Goal: Task Accomplishment & Management: Complete application form

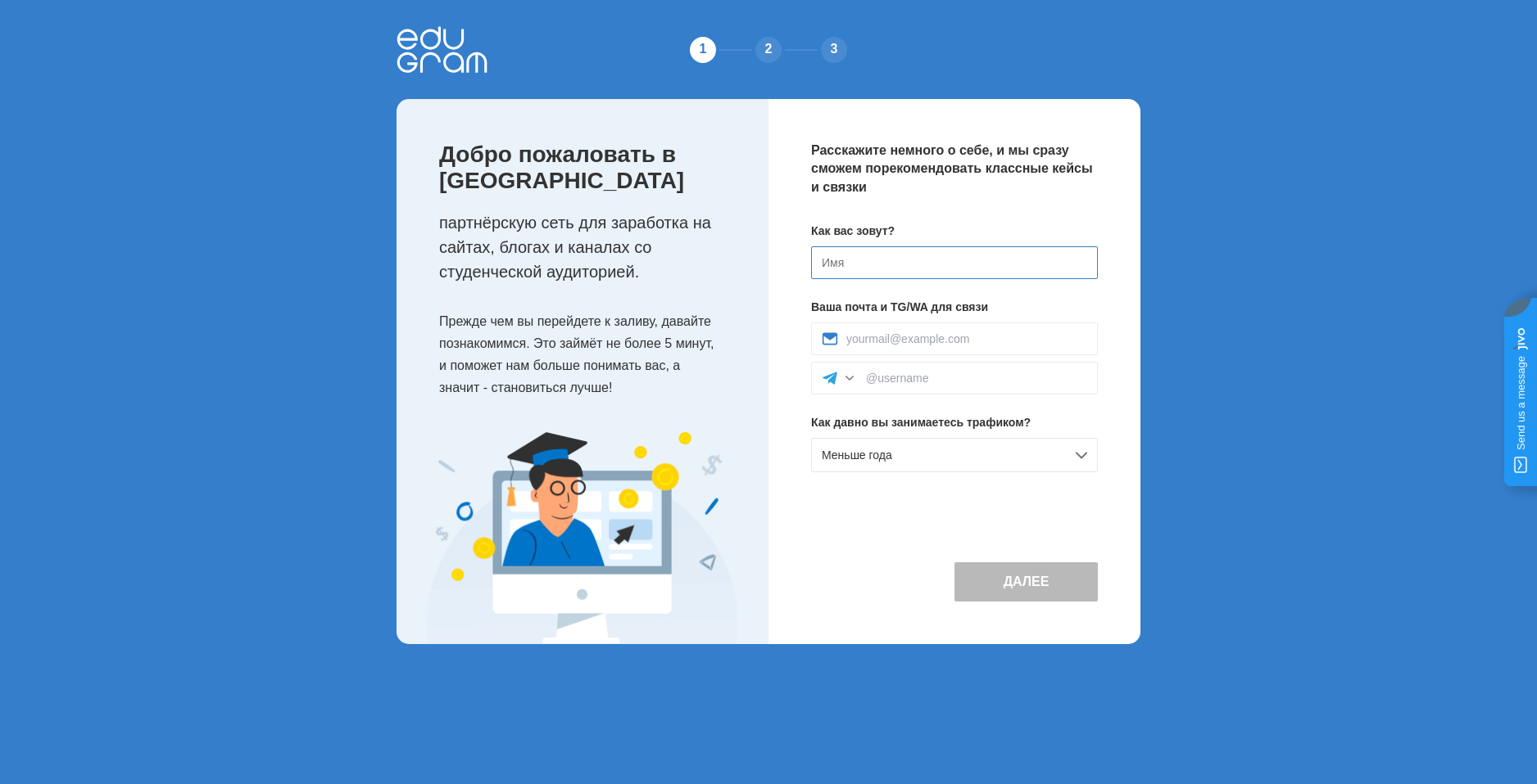
click at [983, 277] on input at bounding box center [954, 263] width 287 height 33
type input "F"
type input "[PERSON_NAME]"
click at [919, 332] on div at bounding box center [954, 339] width 287 height 33
click at [947, 337] on input at bounding box center [966, 338] width 241 height 13
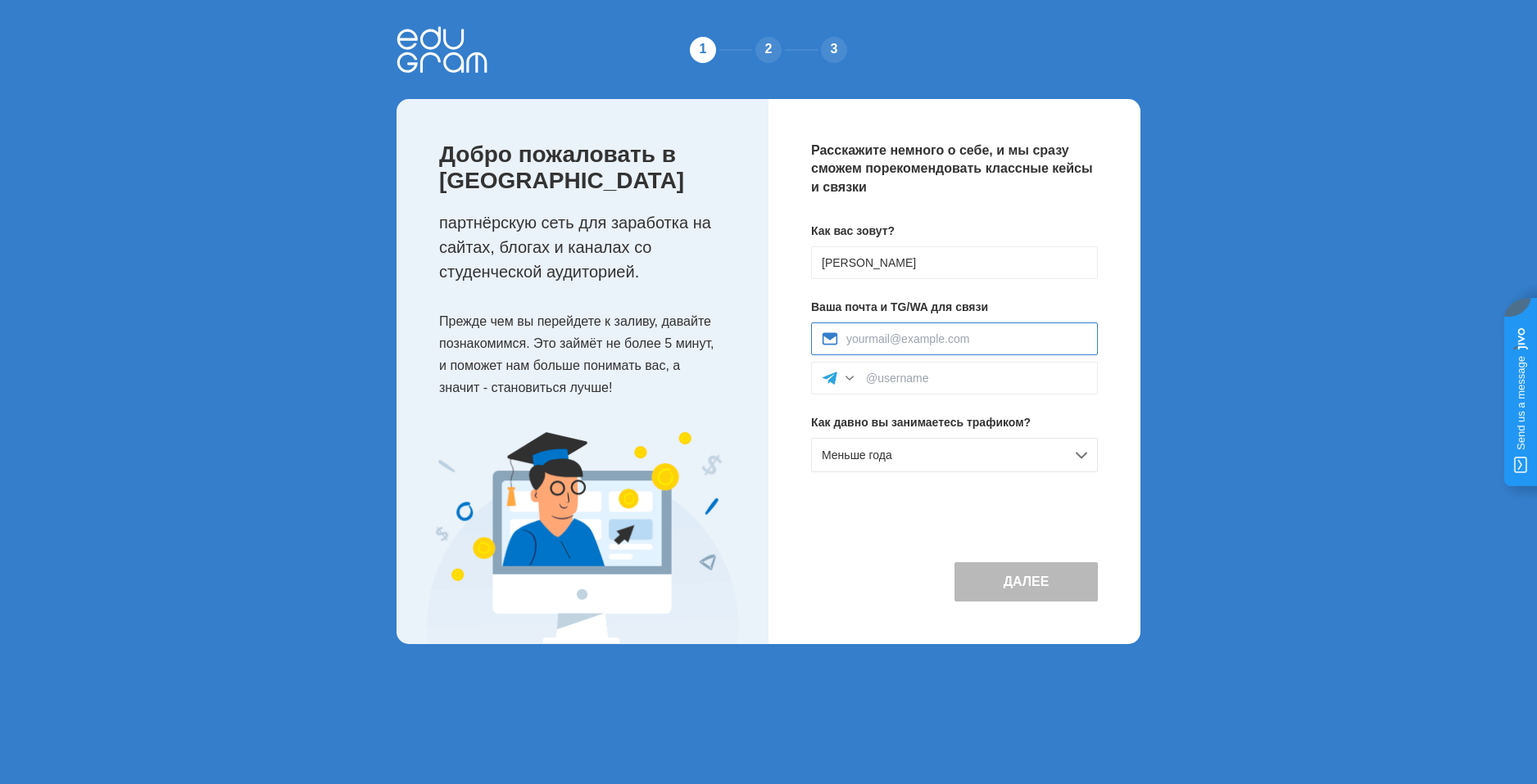
type input "andreypridius22877@gmail.com"
click at [961, 380] on input at bounding box center [976, 378] width 221 height 13
paste input "@goydaprius"
type input "@goydaprius"
click at [970, 459] on div "Меньше года" at bounding box center [954, 455] width 287 height 35
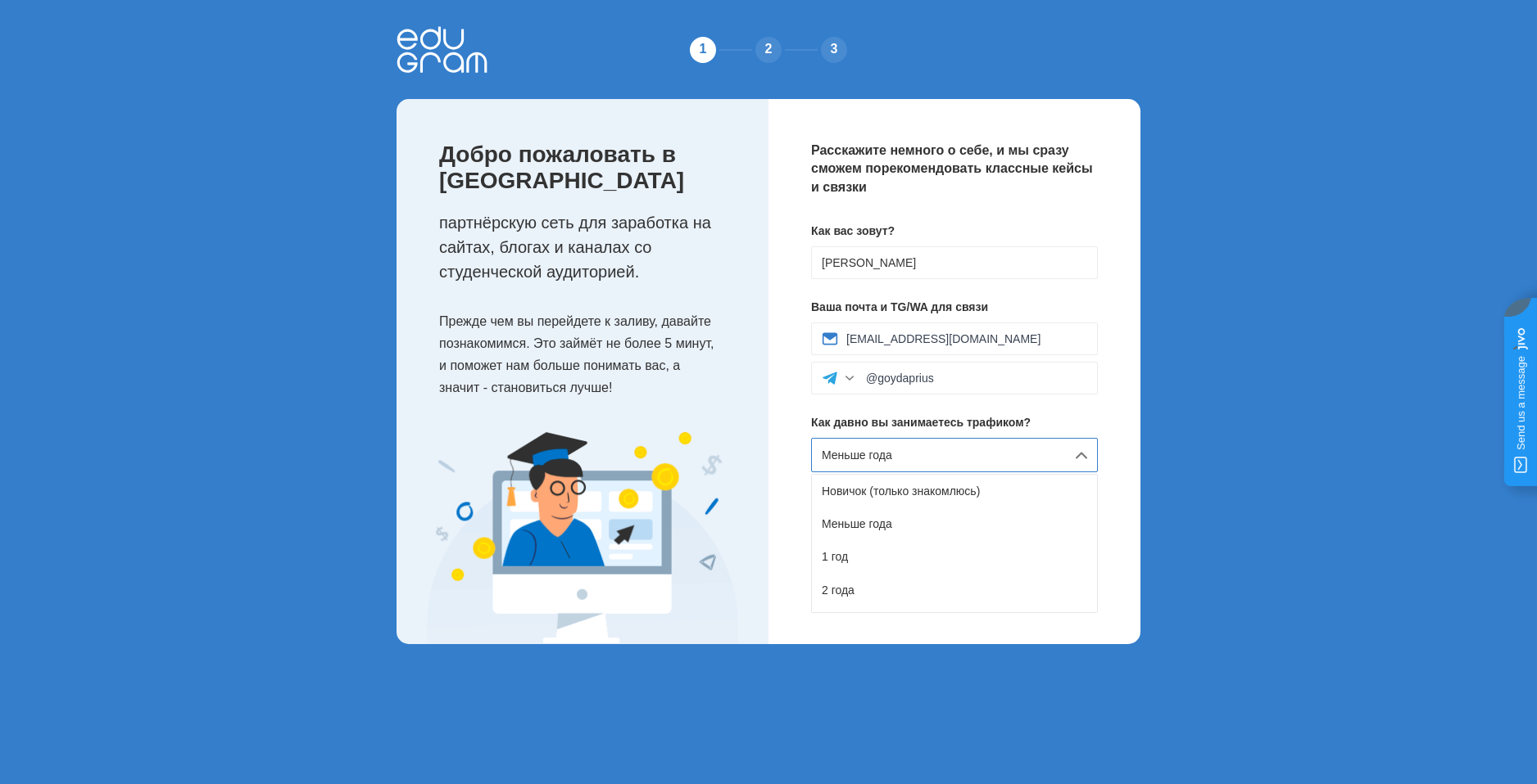
click at [1100, 414] on div "Расскажите немного о себе, и мы сразу сможем порекомендовать классные кейсы и с…" at bounding box center [954, 372] width 372 height 545
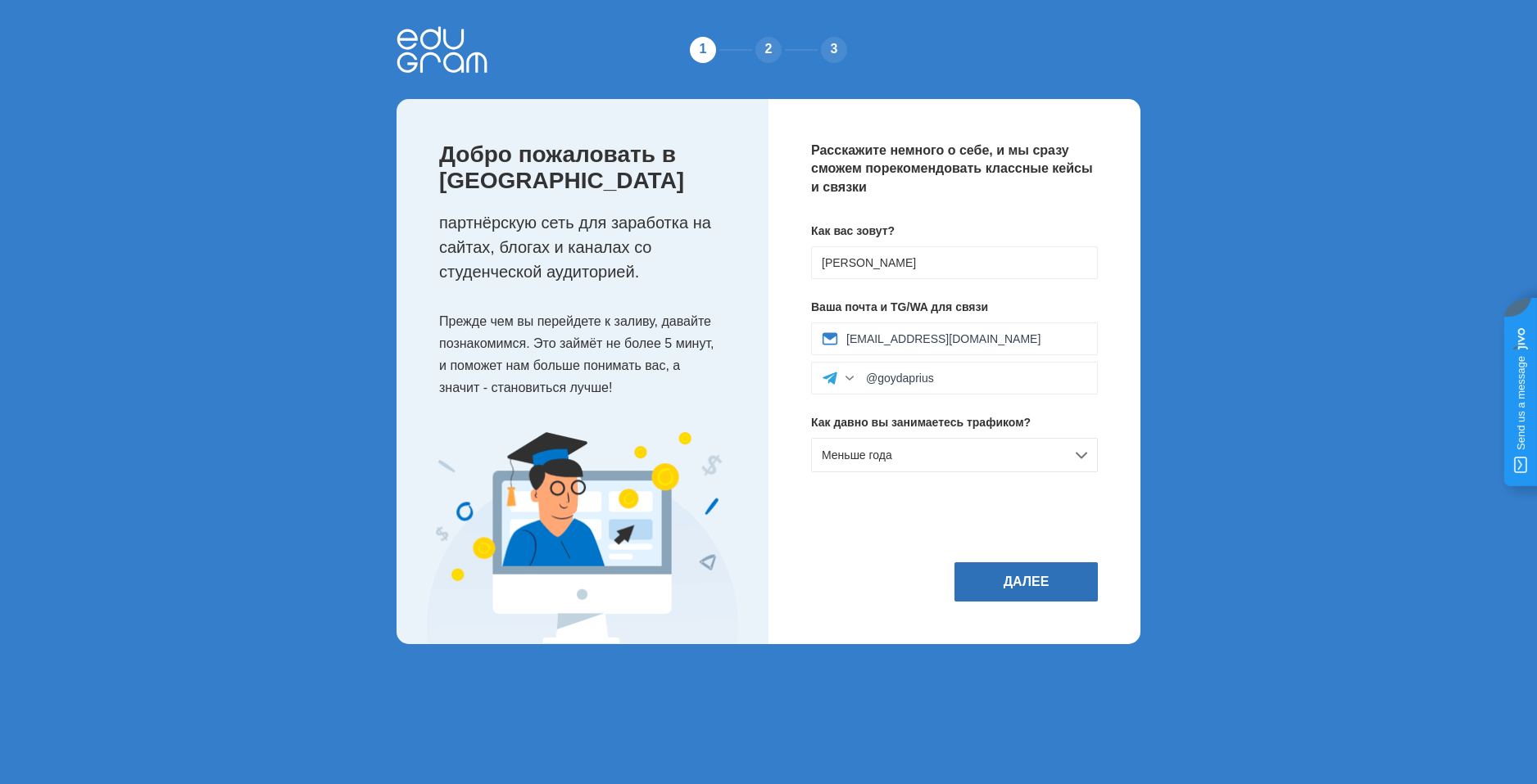
click at [1059, 589] on button "Далее" at bounding box center [1025, 583] width 144 height 40
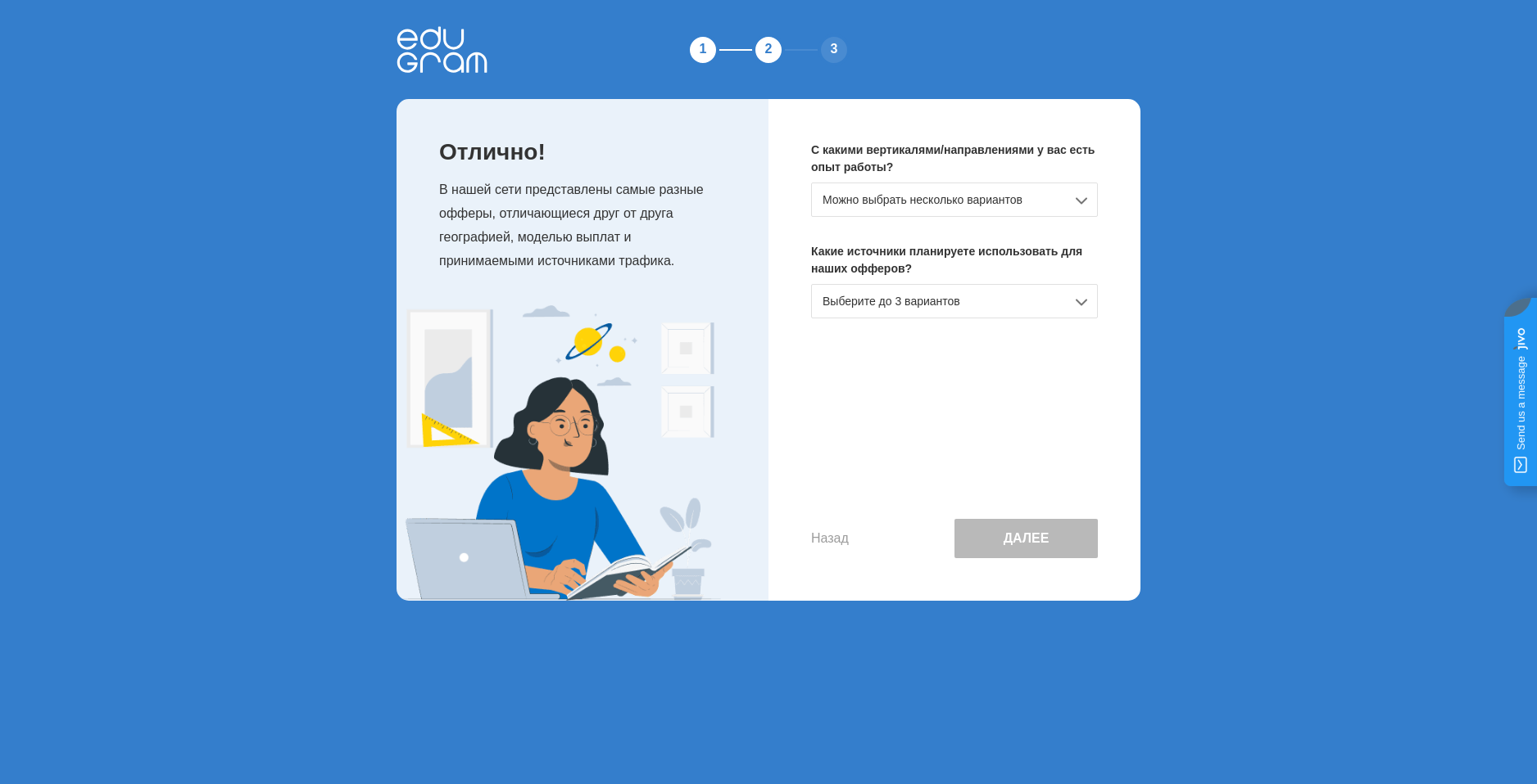
click at [891, 192] on div "Можно выбрать несколько вариантов" at bounding box center [954, 199] width 287 height 35
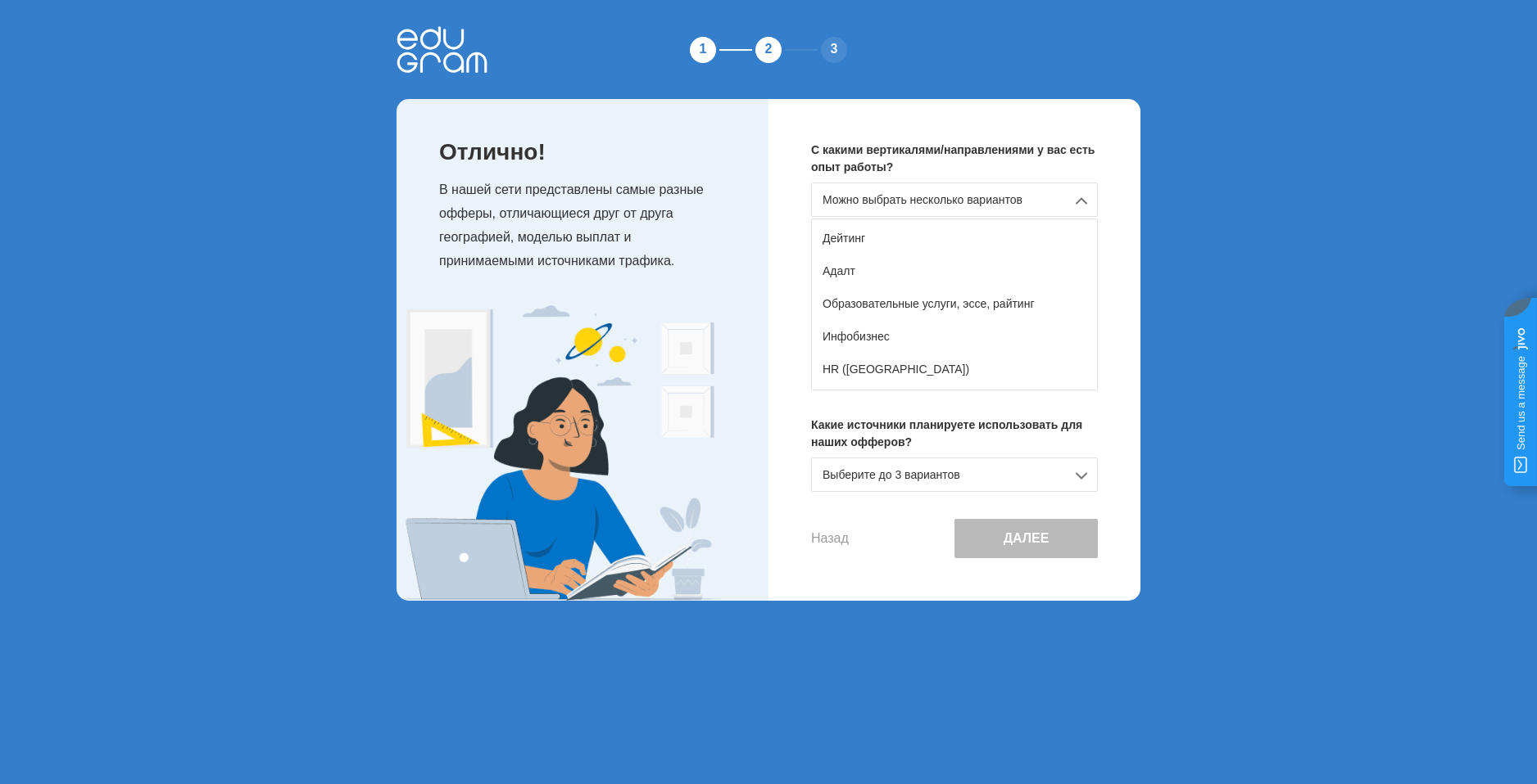
scroll to position [164, 0]
click at [903, 300] on div "Образовательные услуги, эссе, райтинг" at bounding box center [955, 301] width 286 height 33
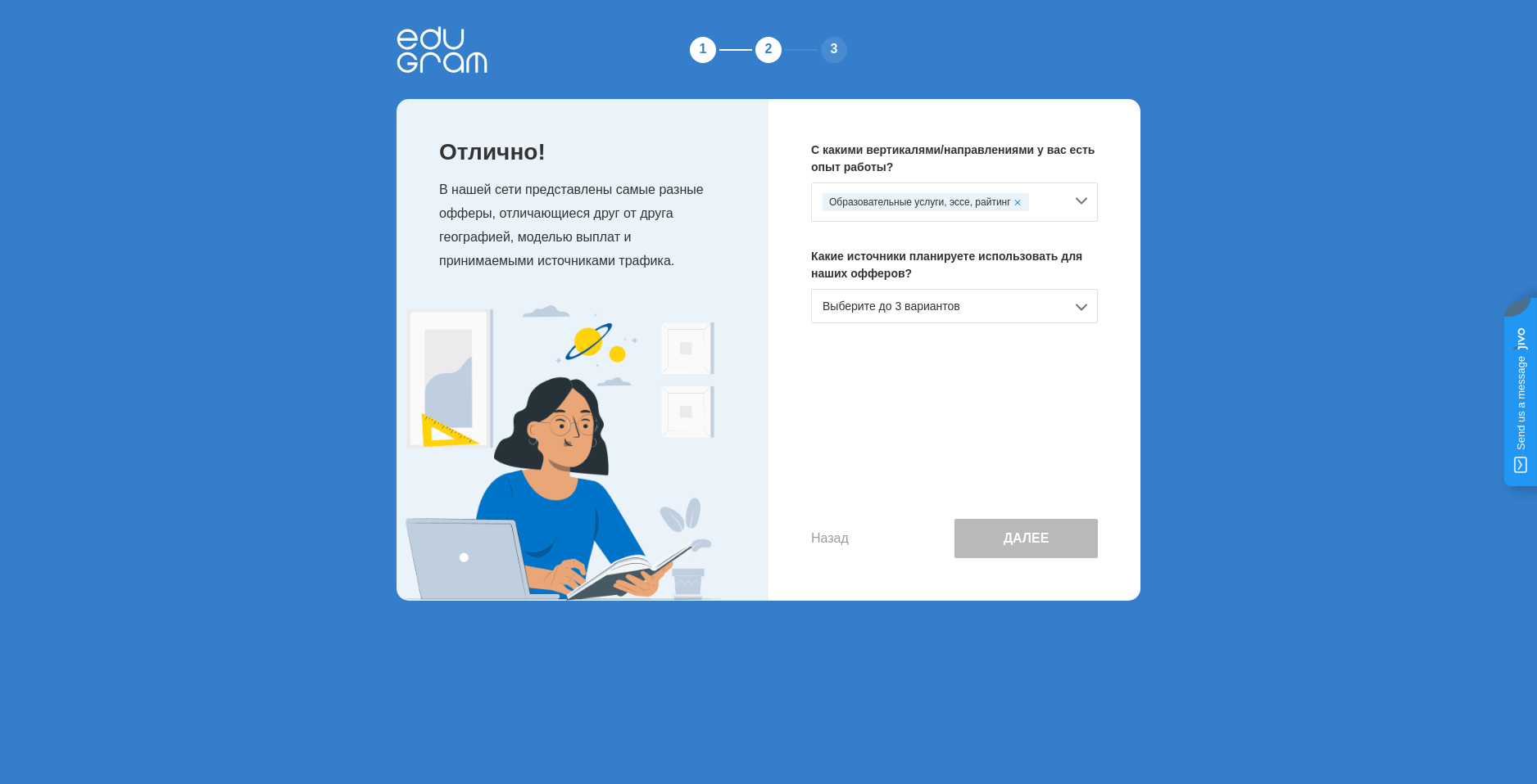
click at [932, 307] on div "Выберите до 3 вариантов" at bounding box center [954, 306] width 287 height 35
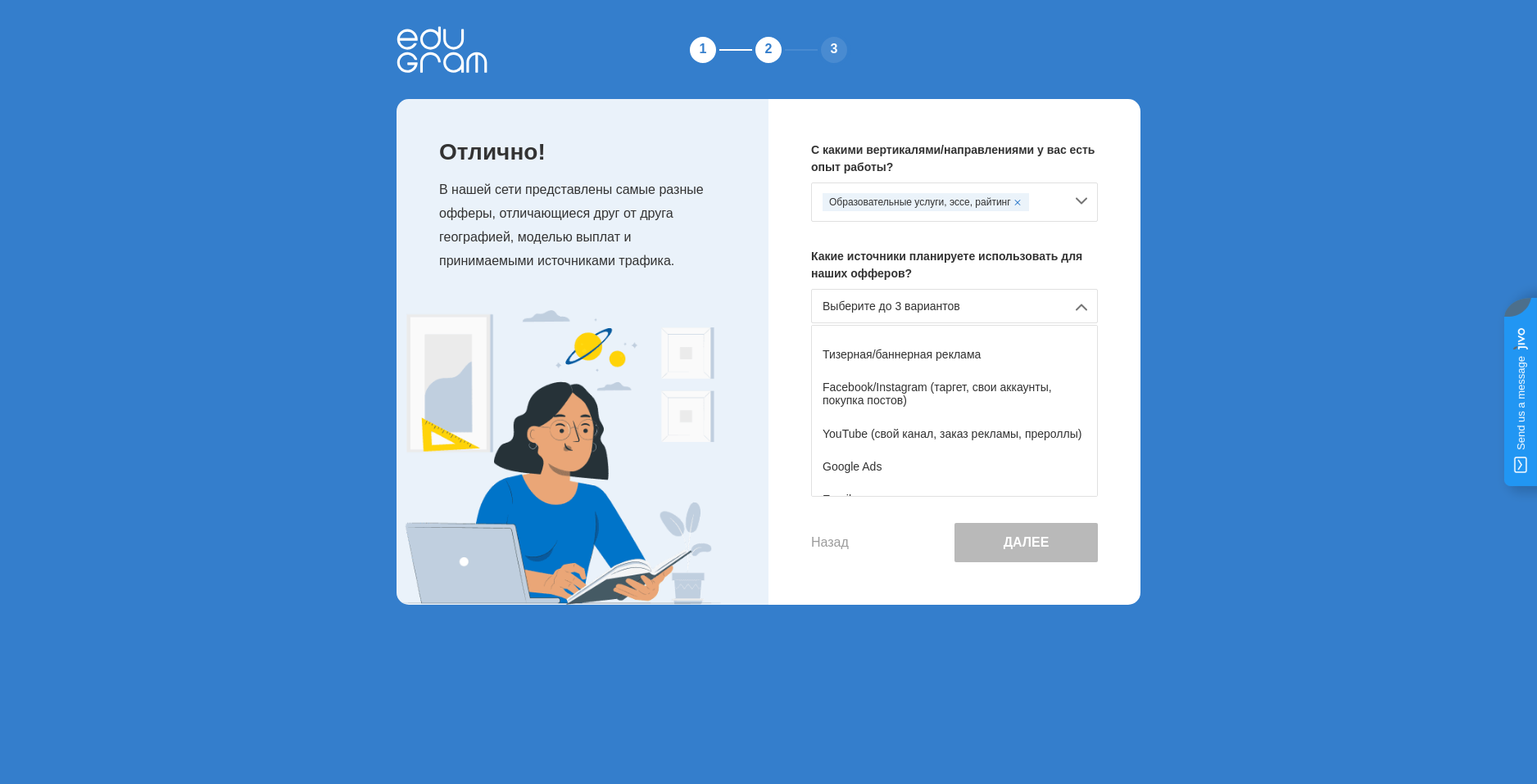
scroll to position [82, 0]
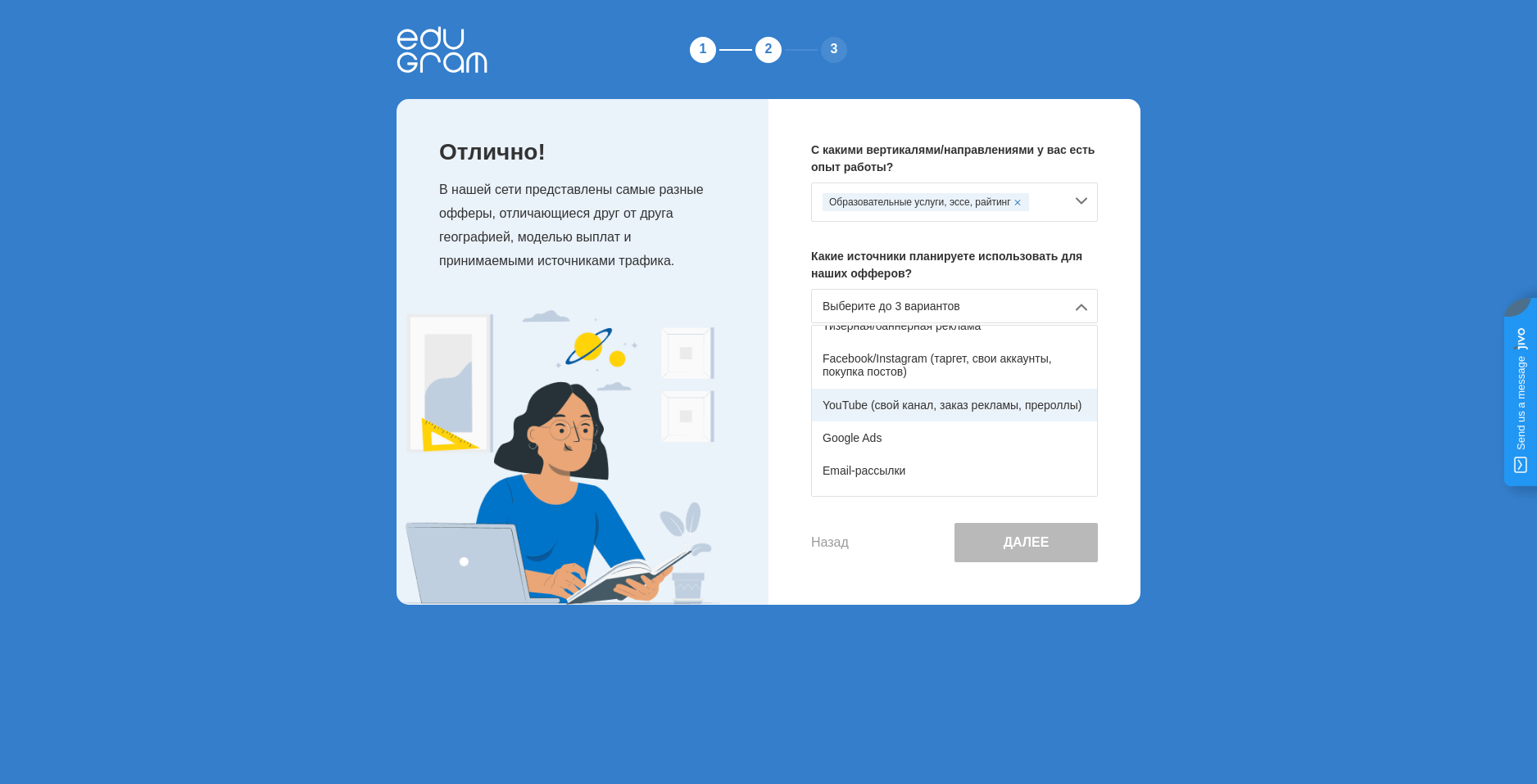
click at [913, 410] on div "YouTube (свой канал, заказ рекламы, прероллы)" at bounding box center [955, 404] width 286 height 33
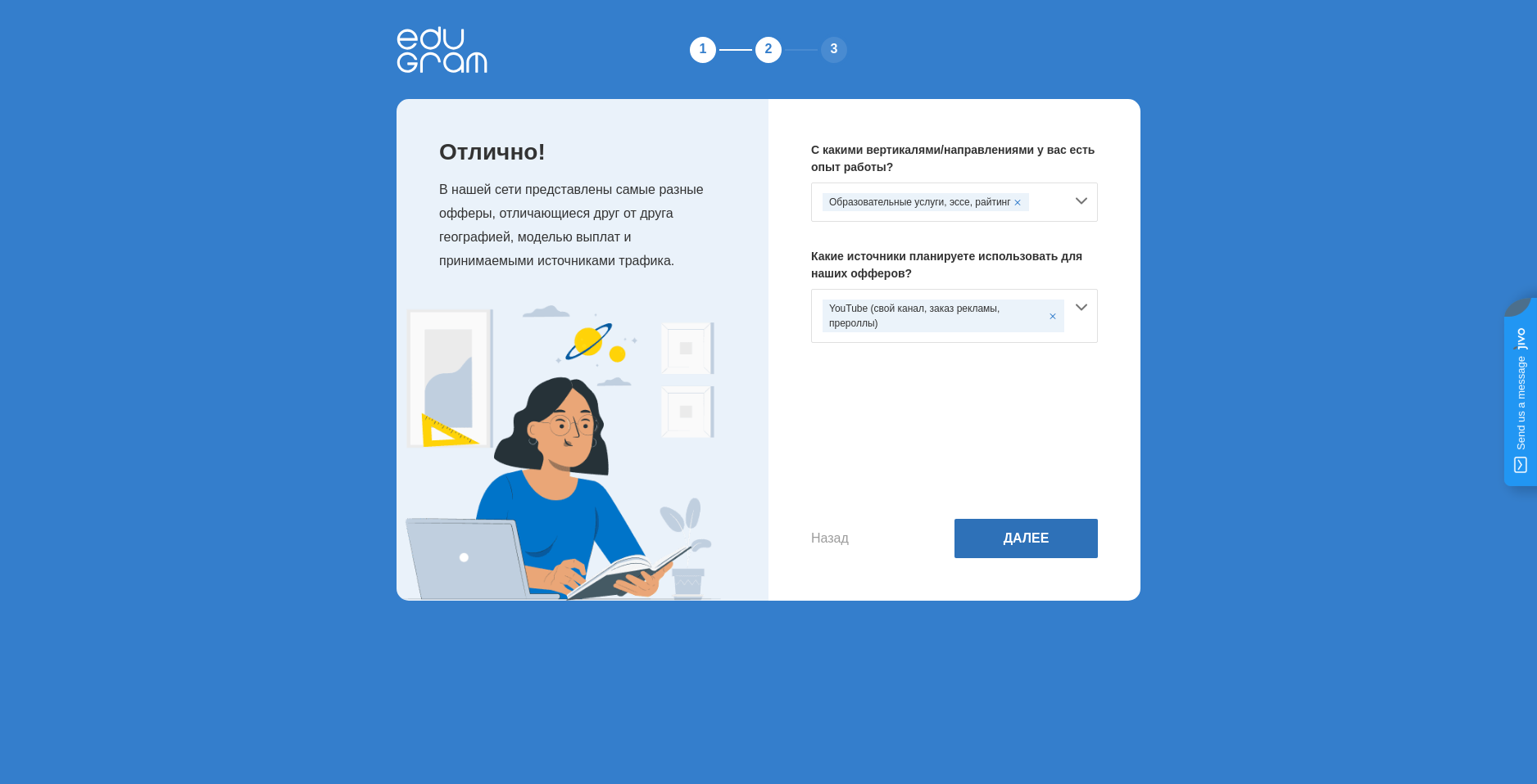
click at [1011, 538] on button "Далее" at bounding box center [1025, 539] width 144 height 40
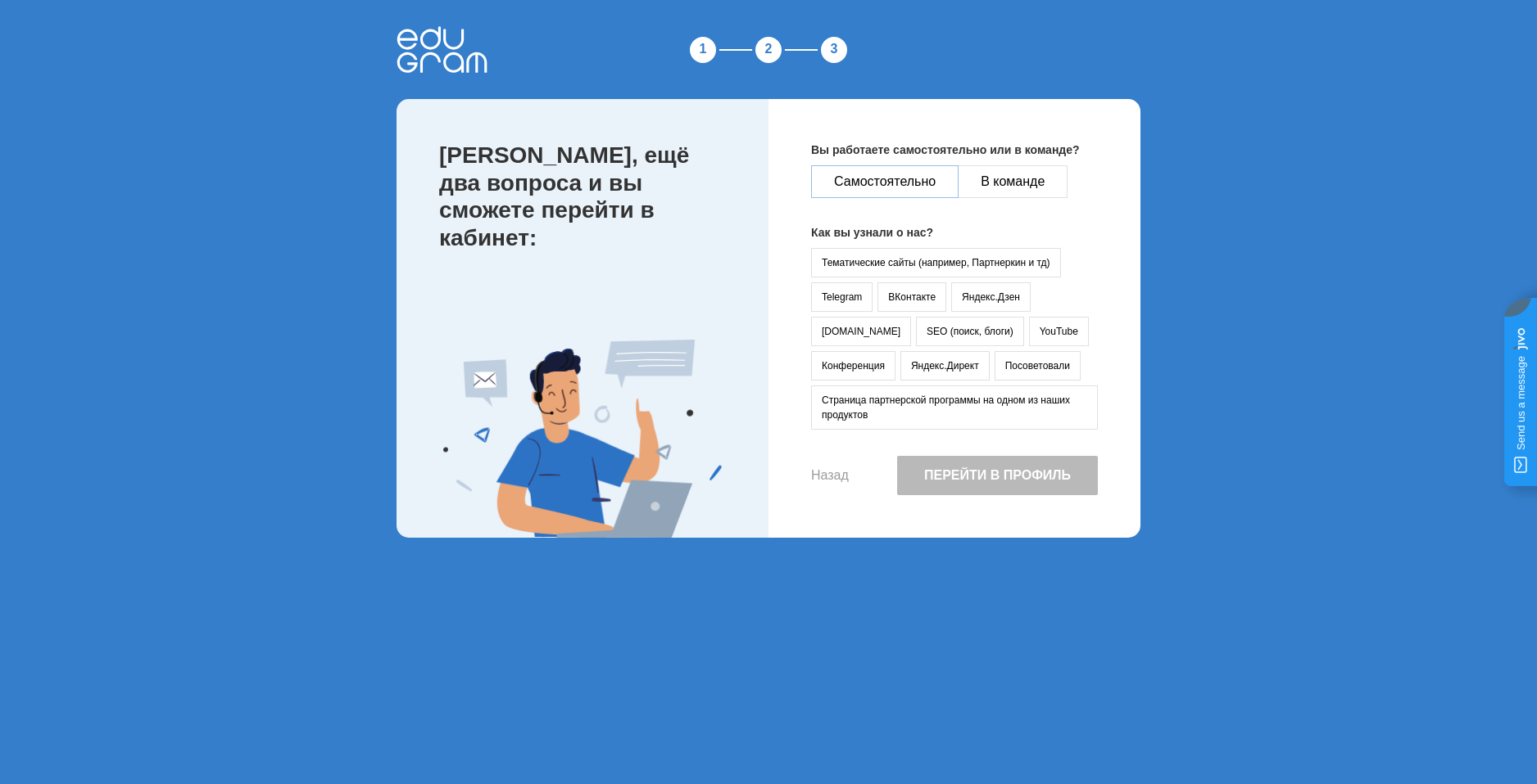
click at [919, 178] on button "Самостоятельно" at bounding box center [885, 181] width 148 height 33
click at [1029, 325] on button "YouTube" at bounding box center [1059, 332] width 59 height 30
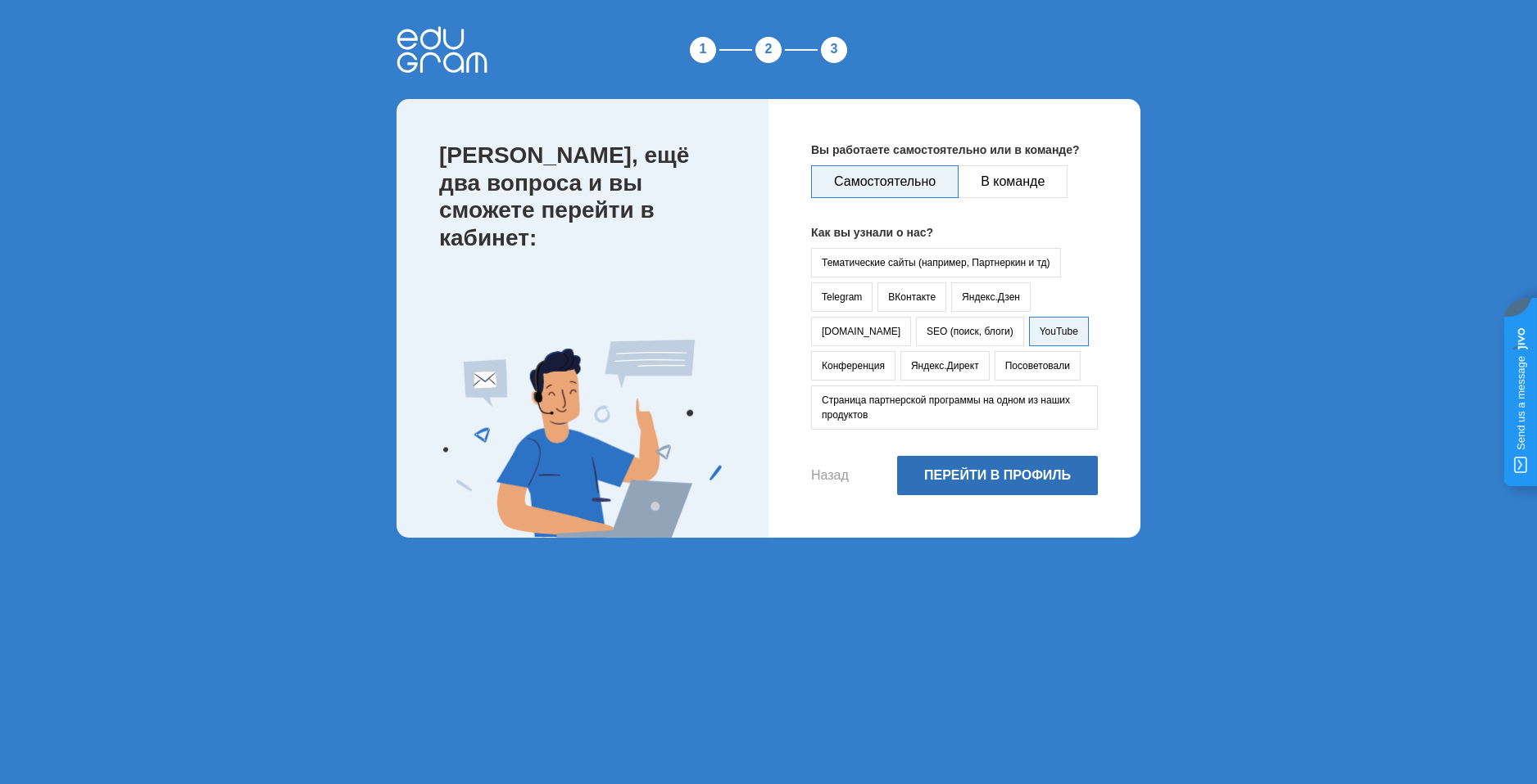
click at [1029, 466] on button "Перейти в профиль" at bounding box center [998, 476] width 200 height 40
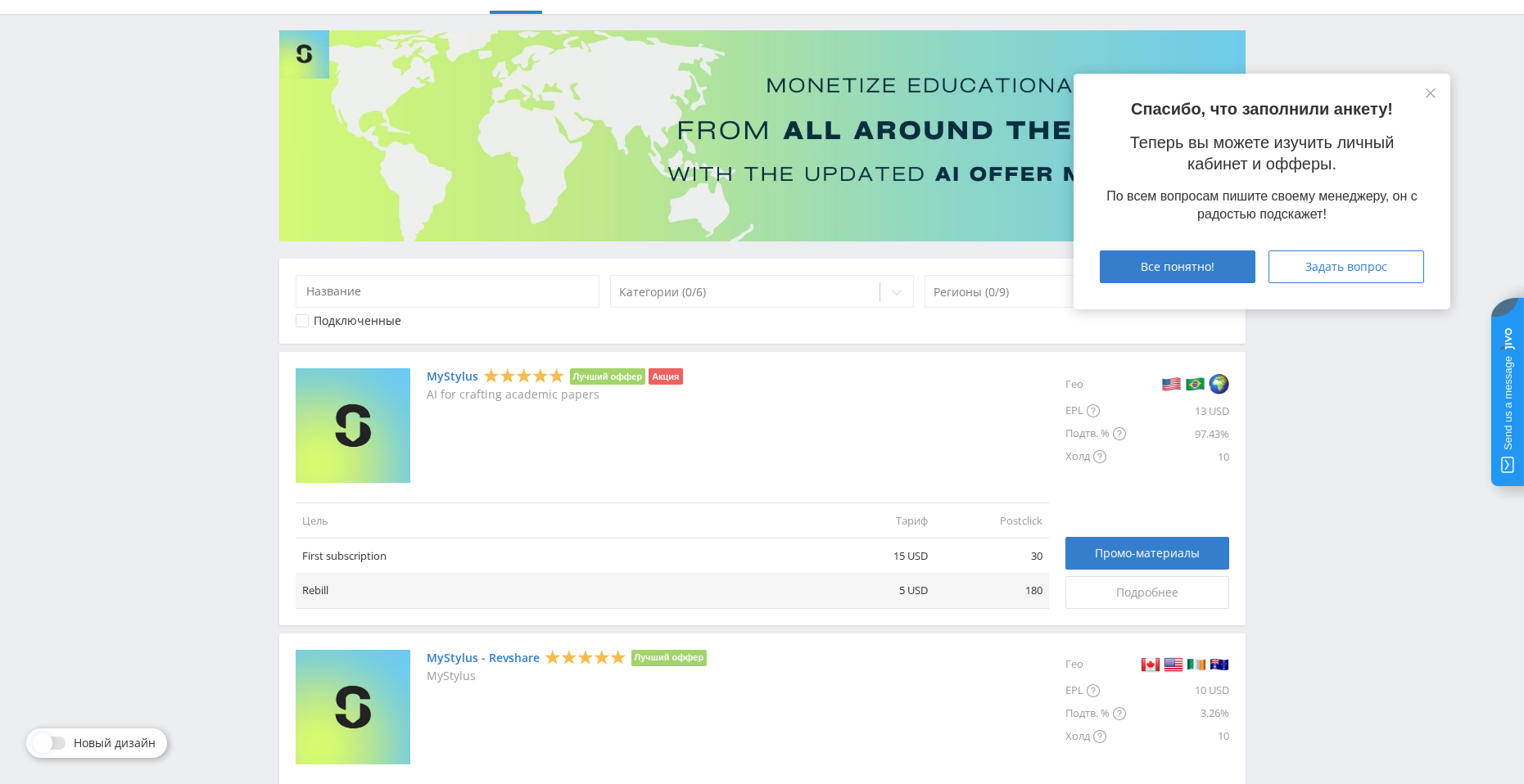
scroll to position [164, 0]
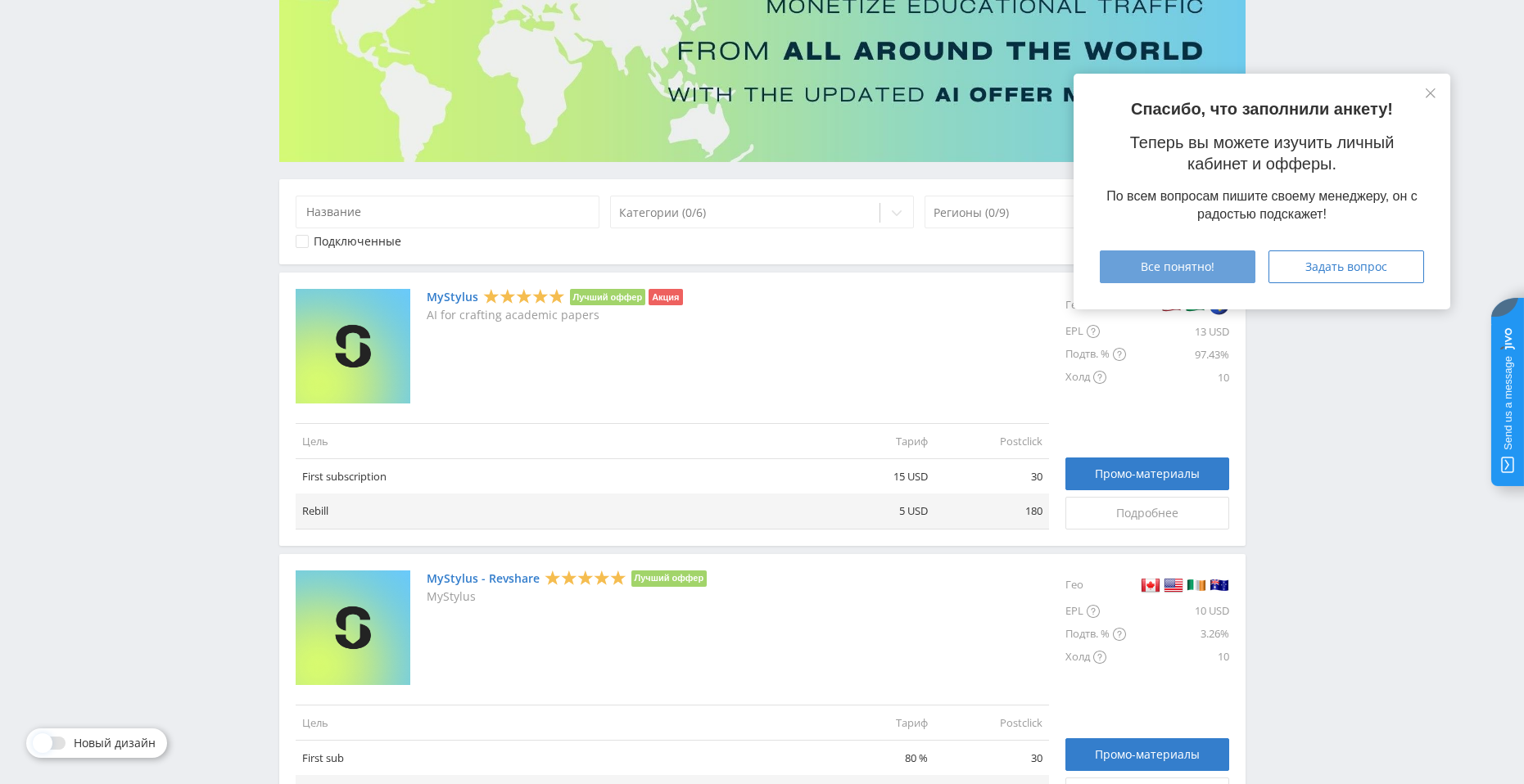
click at [1161, 274] on span "Все понятно!" at bounding box center [1178, 267] width 73 height 13
click at [1218, 266] on div "Все понятно!" at bounding box center [1178, 267] width 115 height 13
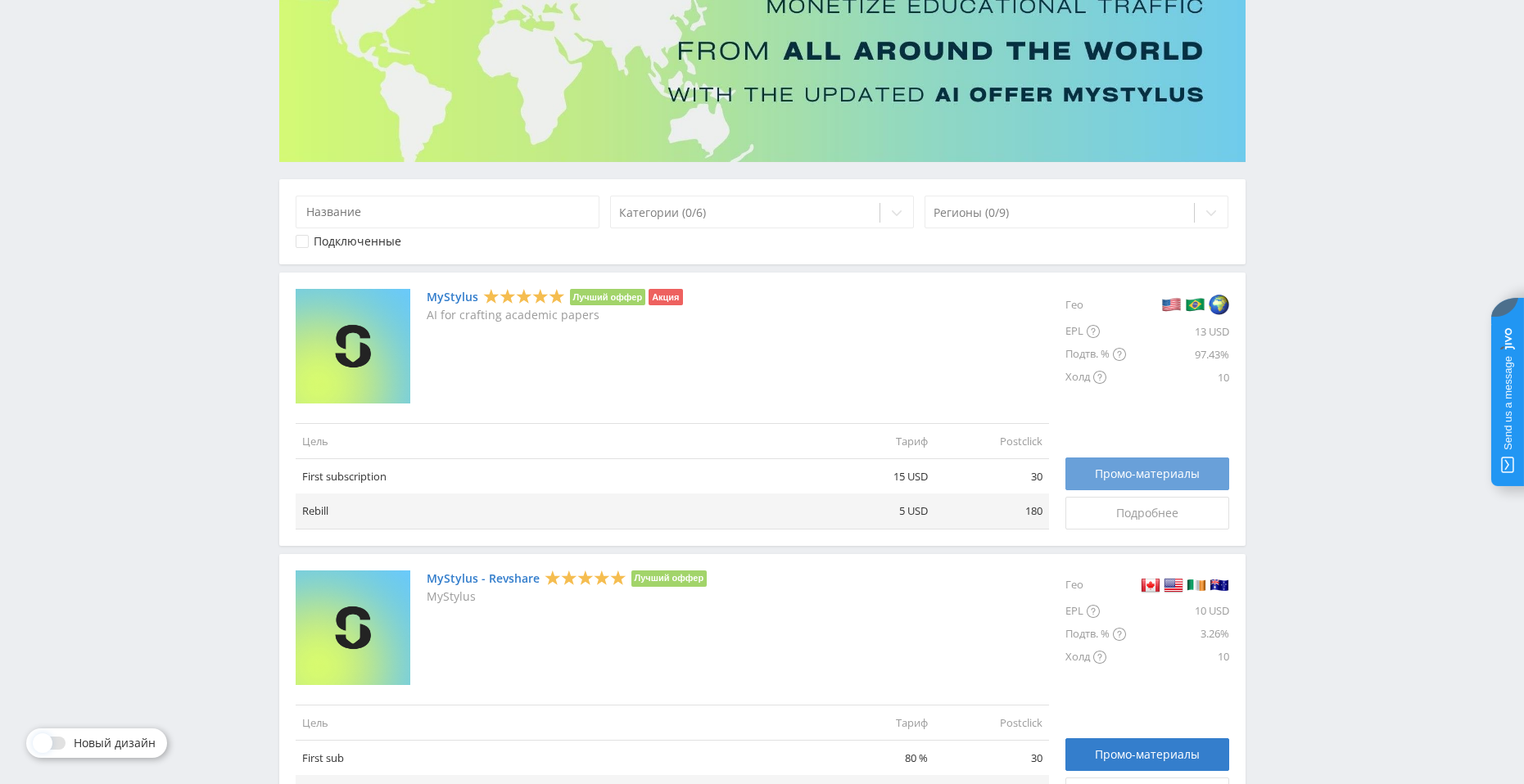
click at [1119, 478] on span "Промо-материалы" at bounding box center [1148, 474] width 105 height 13
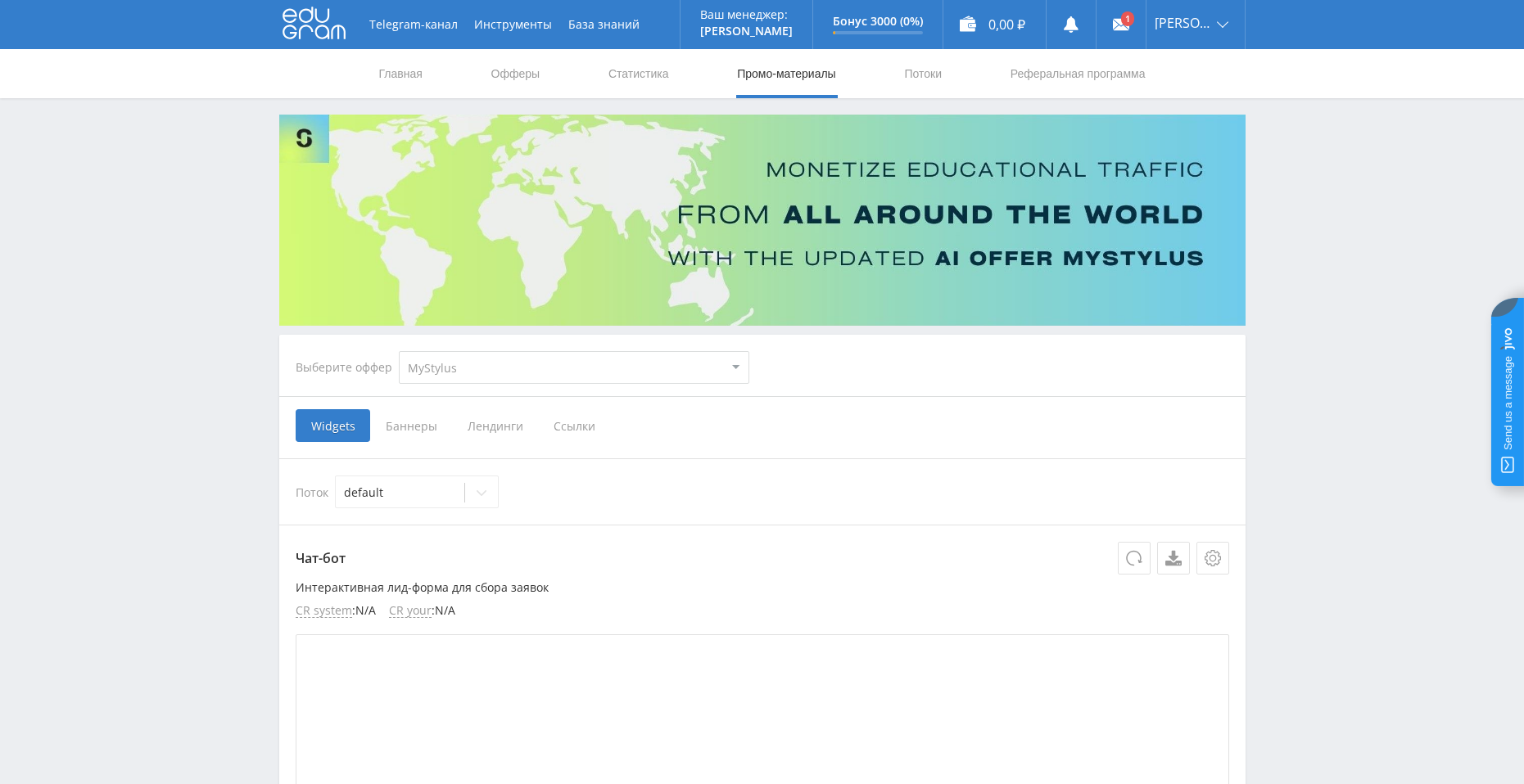
click at [566, 427] on span "Ссылки" at bounding box center [575, 425] width 73 height 33
click at [0, 0] on input "Ссылки" at bounding box center [0, 0] width 0 height 0
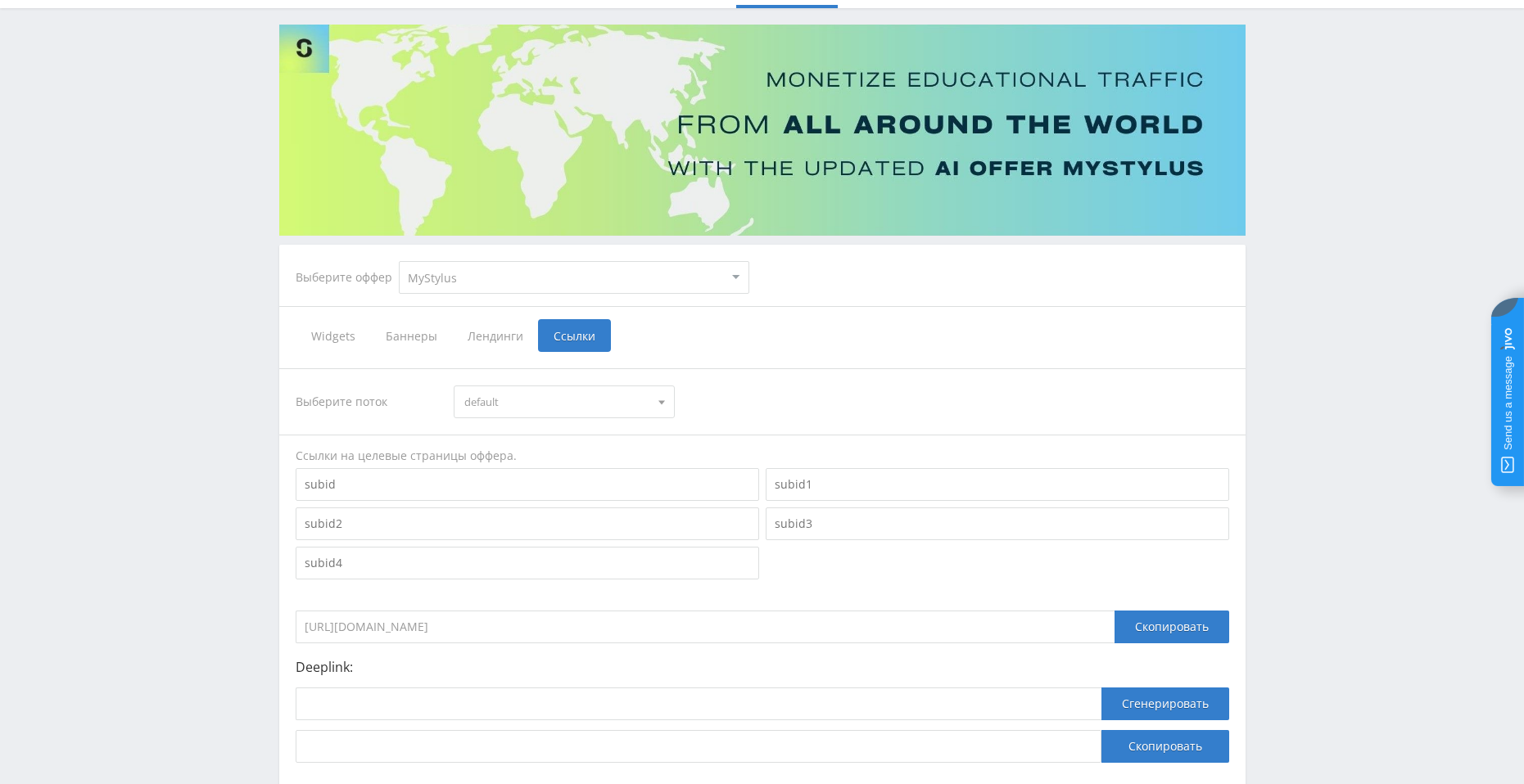
scroll to position [200, 0]
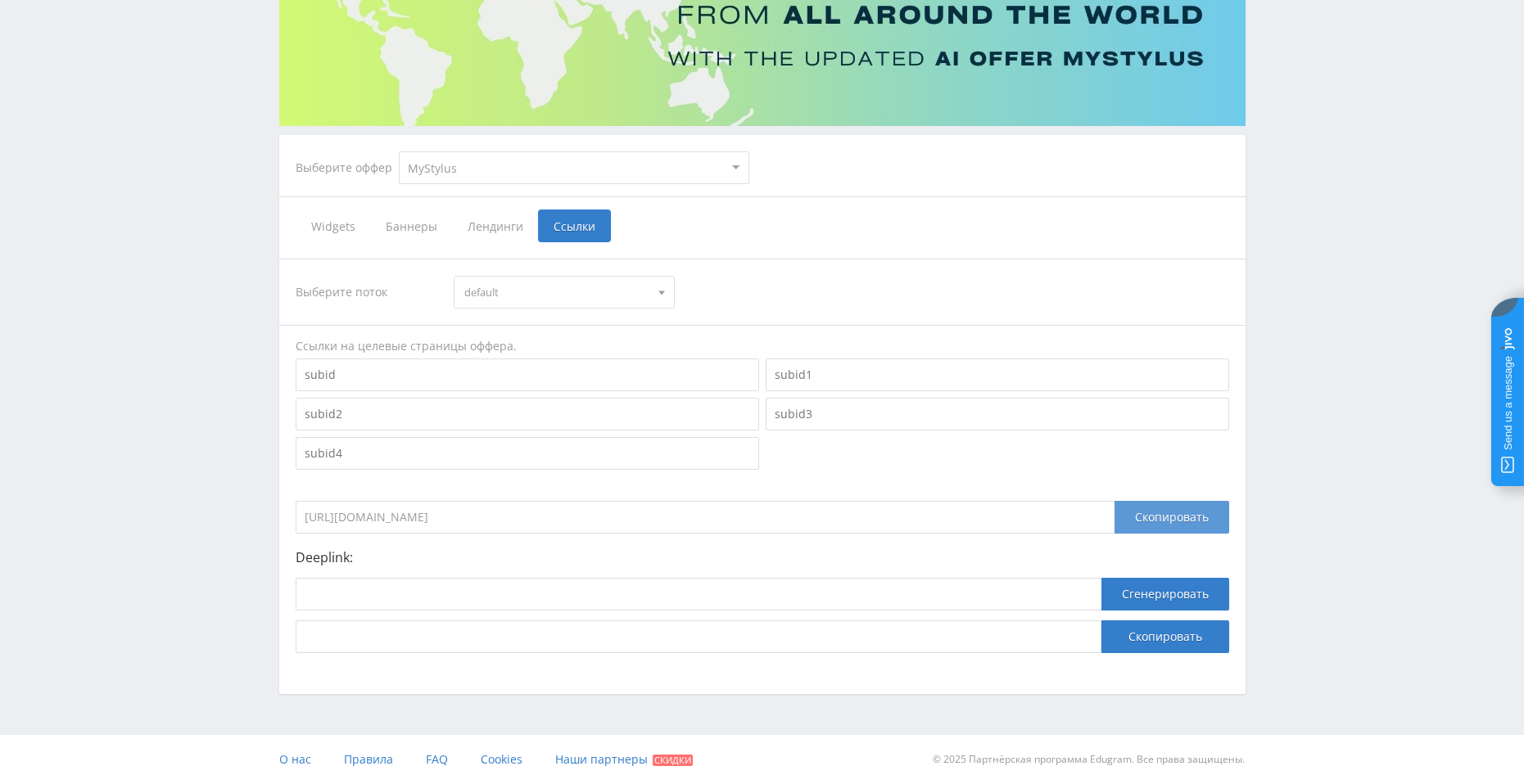
click at [1149, 519] on div "Скопировать" at bounding box center [1172, 517] width 115 height 33
